Goal: Information Seeking & Learning: Find specific page/section

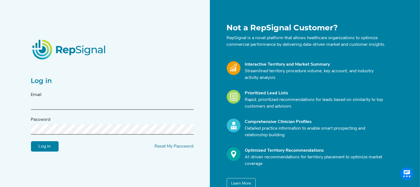
click at [43, 108] on input "text" at bounding box center [112, 105] width 162 height 10
type input "[PERSON_NAME][EMAIL_ADDRESS][PERSON_NAME][DOMAIN_NAME]"
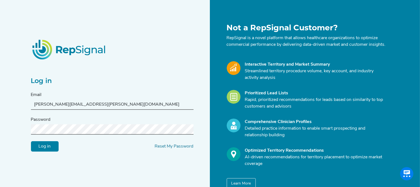
click at [46, 147] on input "Log in" at bounding box center [45, 146] width 28 height 10
click at [31, 141] on input "Log in" at bounding box center [45, 146] width 28 height 10
